Goal: Task Accomplishment & Management: Manage account settings

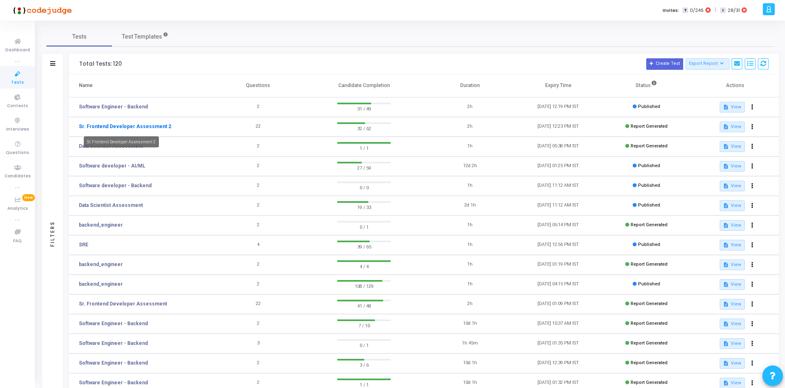
click at [131, 124] on link "Sr. Frontend Developer Assessment 2" at bounding box center [125, 126] width 92 height 7
click at [134, 127] on link "Sr. Frontend Developer Assessment 2" at bounding box center [125, 126] width 92 height 7
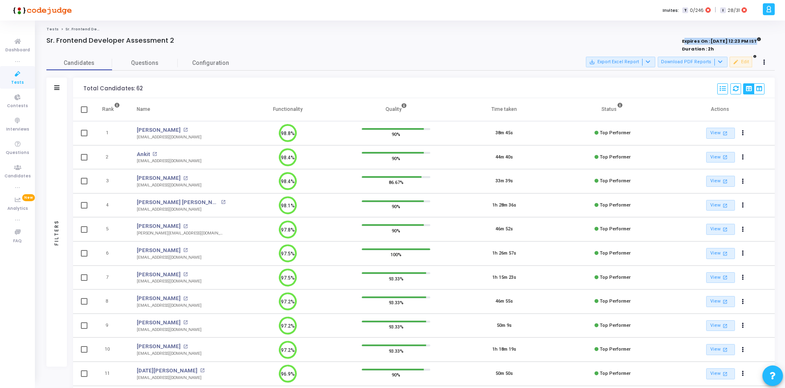
drag, startPoint x: 674, startPoint y: 40, endPoint x: 742, endPoint y: 39, distance: 68.2
click at [742, 39] on strong "Expires On : [DATE] 12:23 PM IST" at bounding box center [721, 40] width 79 height 9
click at [764, 60] on icon at bounding box center [765, 62] width 2 height 4
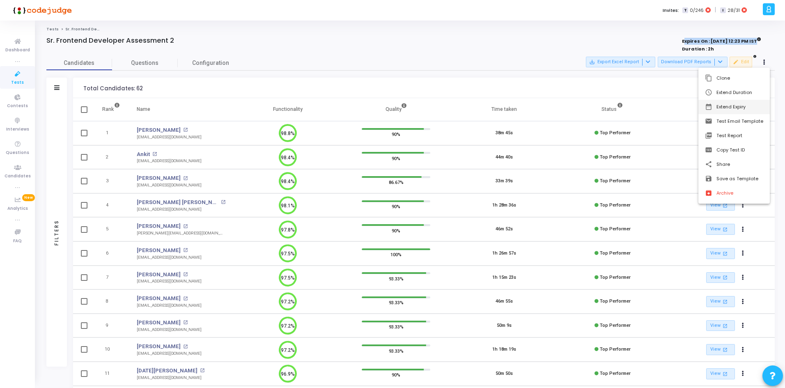
click at [745, 107] on button "date_range Extend Expiry" at bounding box center [734, 107] width 71 height 14
click at [627, 186] on span "31" at bounding box center [630, 184] width 10 height 10
click at [685, 226] on span "Set" at bounding box center [685, 227] width 42 height 9
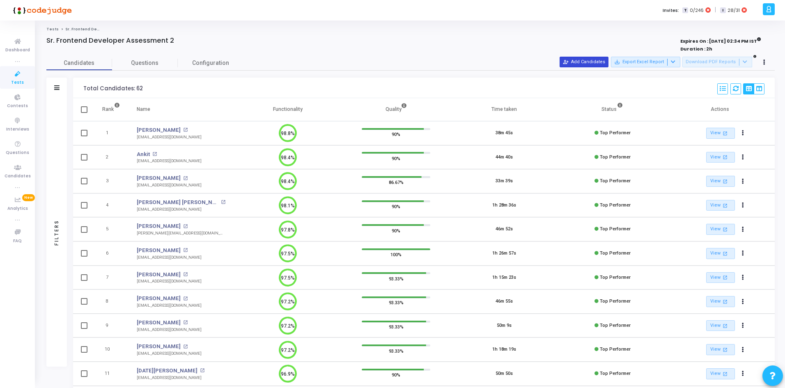
click at [578, 59] on button "person_add_alt Add Candidates" at bounding box center [584, 62] width 49 height 11
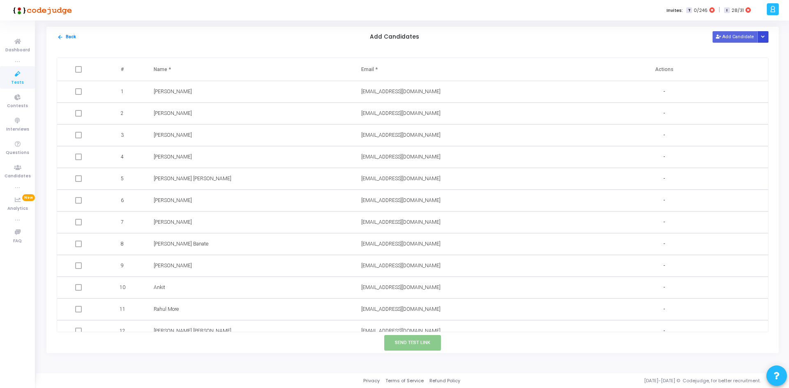
click at [760, 35] on button "Button group with nested dropdown" at bounding box center [763, 36] width 12 height 11
click at [731, 58] on button "Upload Candidate List" at bounding box center [733, 52] width 63 height 11
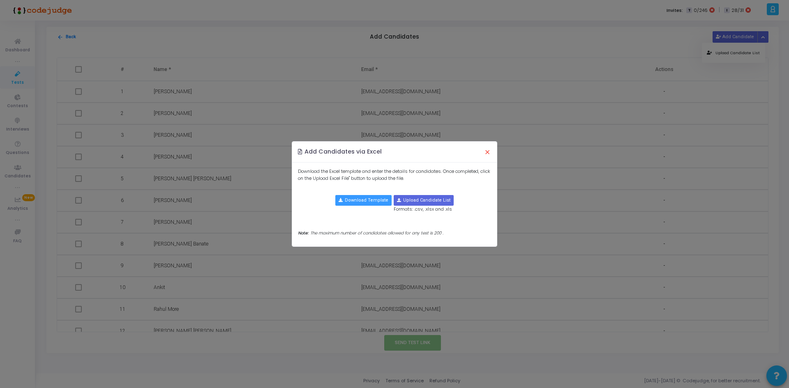
click at [355, 207] on div "Download Template Upload Candidate List Formats: .csv, .xlsx and .xls" at bounding box center [394, 205] width 193 height 21
click at [403, 203] on input "file" at bounding box center [423, 201] width 59 height 10
type input "C:\fakepath\candidate-template.csv"
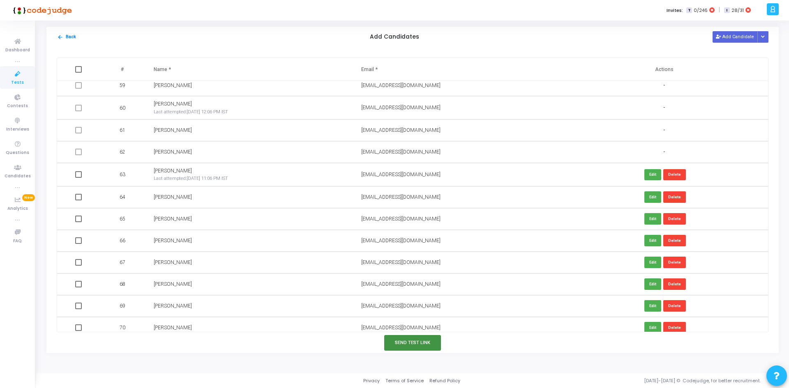
click at [408, 344] on button "Send Test Link" at bounding box center [412, 342] width 57 height 15
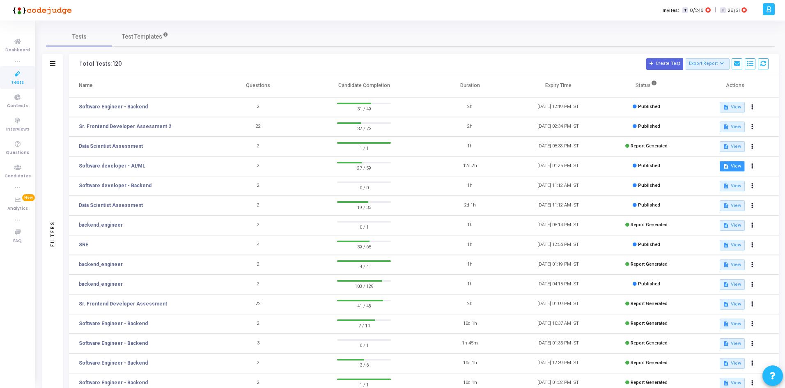
click at [727, 169] on button "description View" at bounding box center [732, 166] width 25 height 11
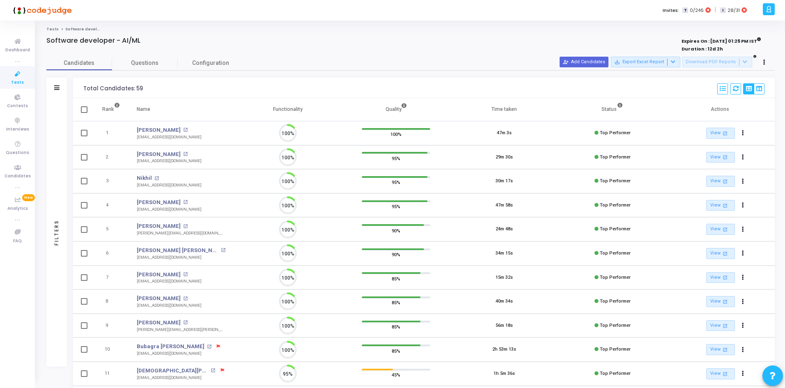
scroll to position [17, 21]
click at [201, 60] on span "Configuration" at bounding box center [210, 63] width 37 height 9
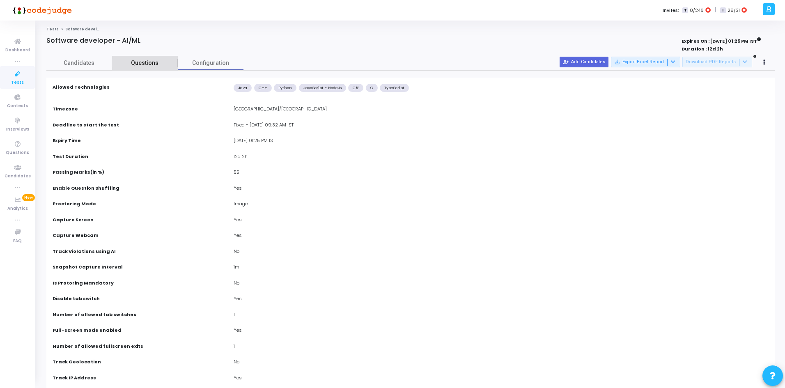
click at [157, 60] on span "Questions" at bounding box center [145, 63] width 66 height 9
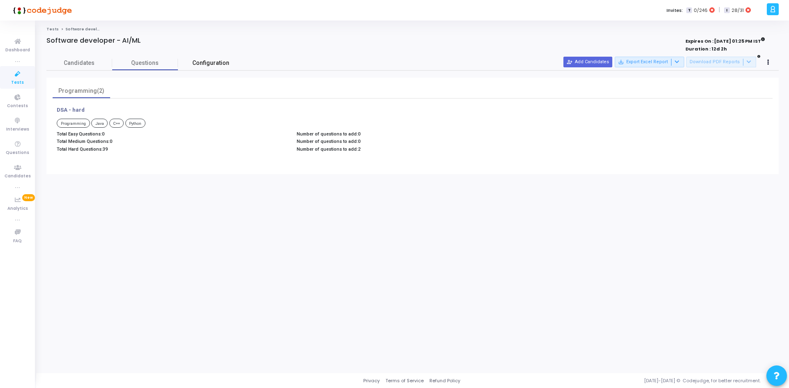
click at [223, 60] on span "Configuration" at bounding box center [210, 63] width 37 height 9
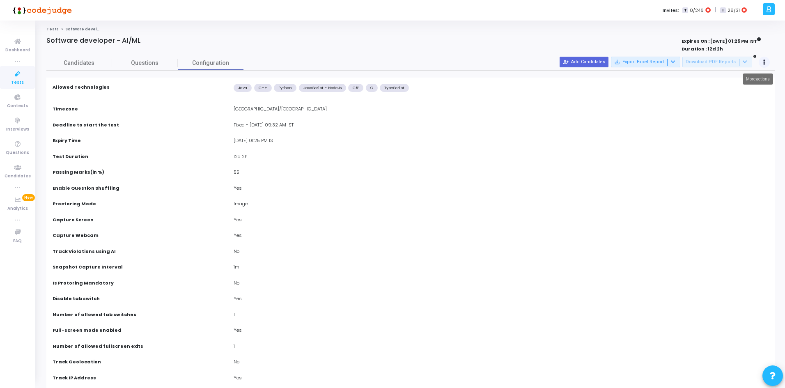
click at [769, 63] on button at bounding box center [765, 63] width 12 height 12
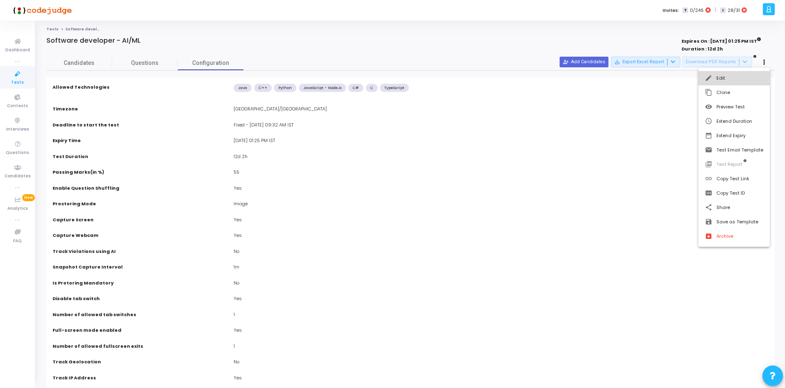
click at [740, 80] on button "edit Edit" at bounding box center [734, 78] width 71 height 14
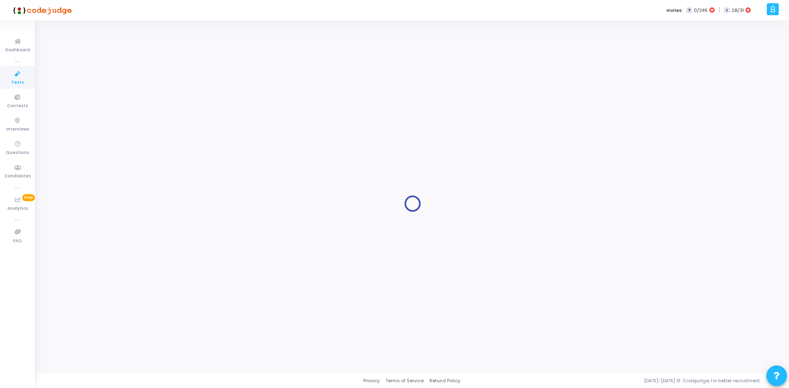
type input "Software developer - AI/ML"
radio input "true"
type input "[DATE] 1:25 PM"
type input "12"
type input "2"
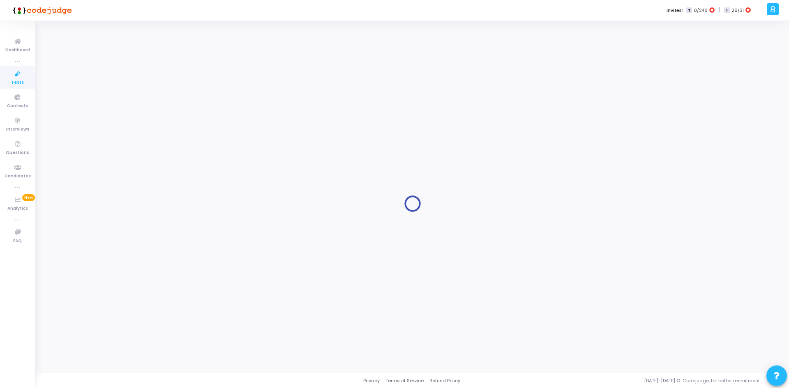
type input "55"
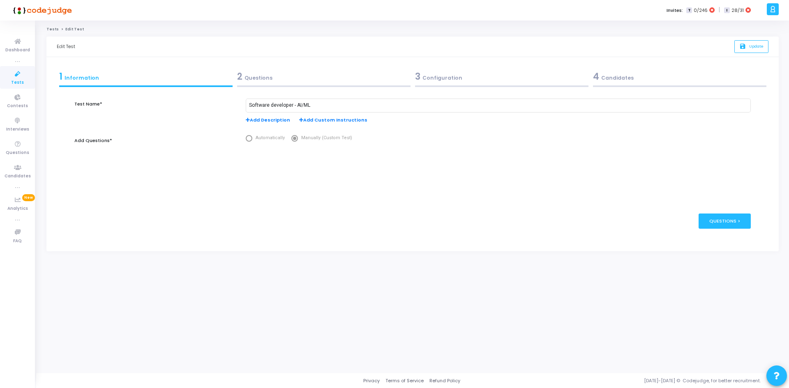
click at [272, 81] on div "2 Questions" at bounding box center [323, 77] width 173 height 14
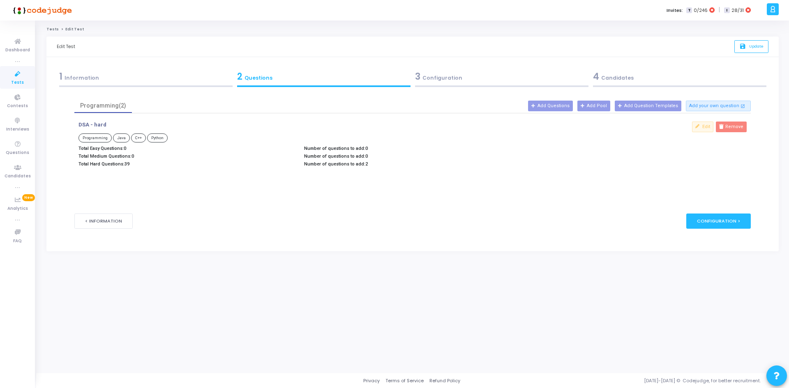
click at [426, 80] on div "3 Configuration" at bounding box center [501, 77] width 173 height 14
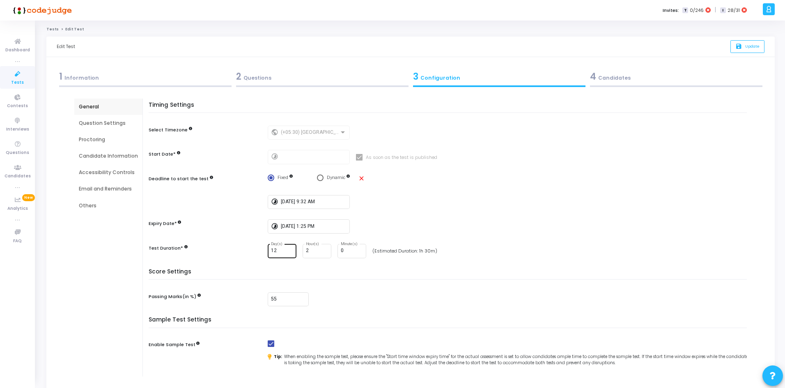
click at [281, 244] on div "12 Day(s)" at bounding box center [282, 250] width 22 height 15
type input "1"
type input "0"
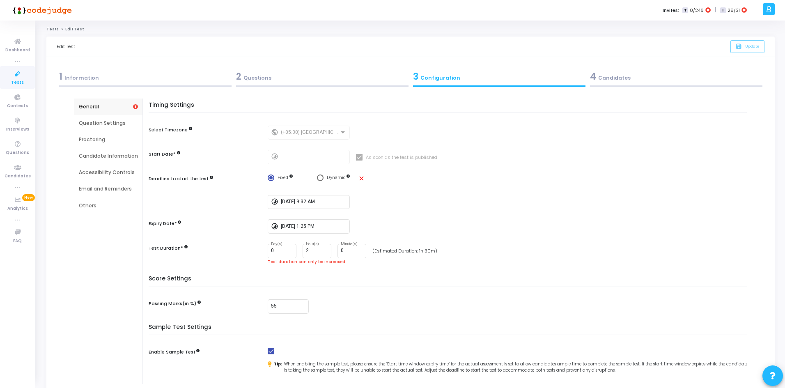
click at [461, 215] on div "Timing Settings Select Timezone public (+05:30) [GEOGRAPHIC_DATA]/[GEOGRAPHIC_D…" at bounding box center [450, 189] width 594 height 174
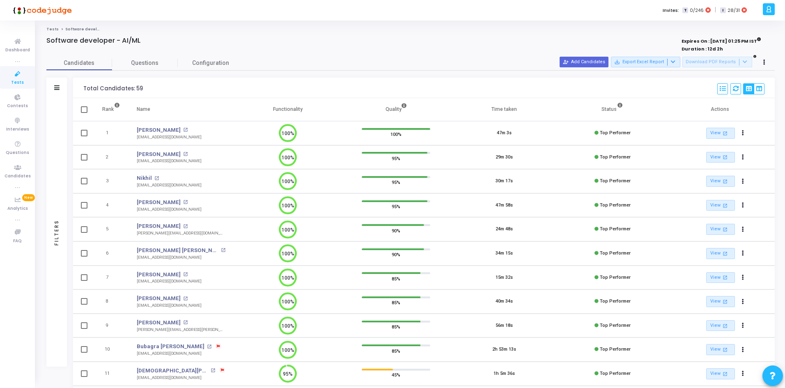
click at [190, 33] on div "Tests Software developer - AI/ML Software developer - AI/ML Expires On : [DATE]…" at bounding box center [410, 266] width 729 height 479
